Goal: Task Accomplishment & Management: Manage account settings

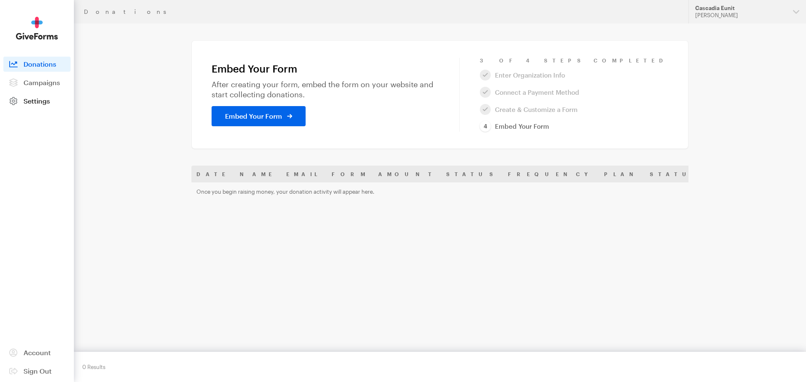
click at [52, 102] on link "Settings" at bounding box center [36, 101] width 67 height 15
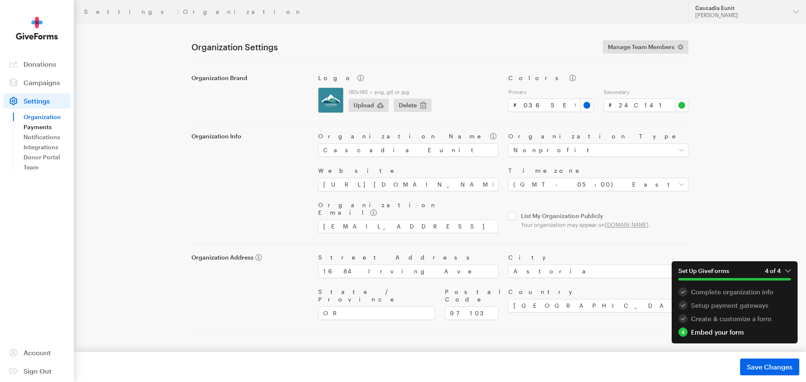
click at [27, 126] on link "Payments" at bounding box center [46, 127] width 47 height 10
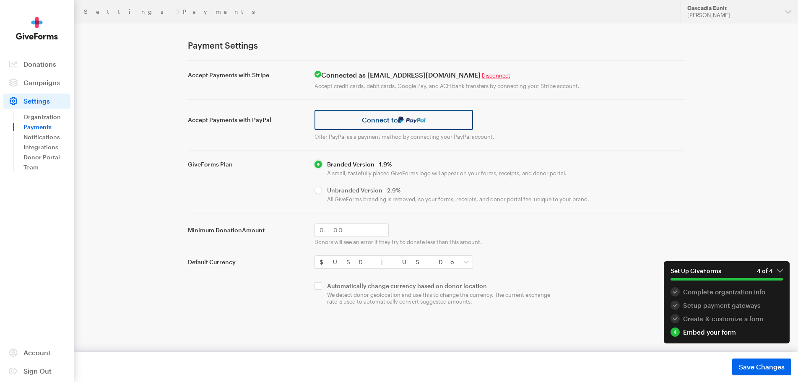
click at [359, 120] on link "Connect to" at bounding box center [394, 120] width 159 height 20
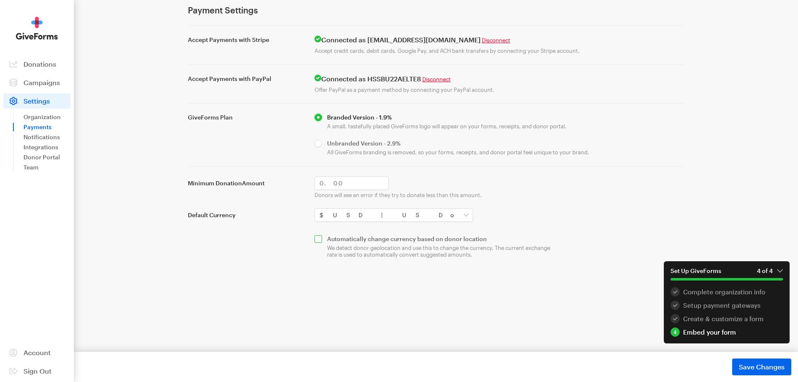
scroll to position [62, 0]
